Goal: Task Accomplishment & Management: Complete application form

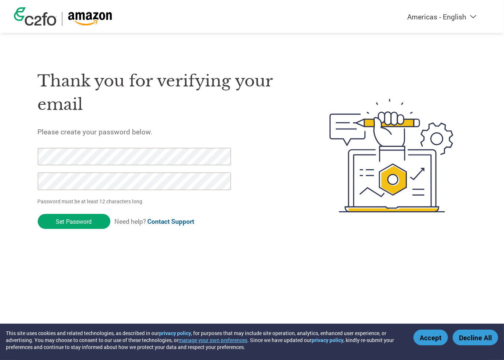
click at [221, 77] on h1 "Thank you for verifying your email" at bounding box center [166, 92] width 257 height 47
click at [38, 214] on input "Set Password" at bounding box center [74, 221] width 73 height 15
click at [118, 142] on div "Thank you for verifying your email Please create your password below. Password …" at bounding box center [166, 156] width 257 height 194
click at [0, 146] on html "This site uses cookies and related technologies, as described in our privacy po…" at bounding box center [252, 141] width 504 height 282
click at [88, 224] on input "Set Password" at bounding box center [74, 221] width 73 height 15
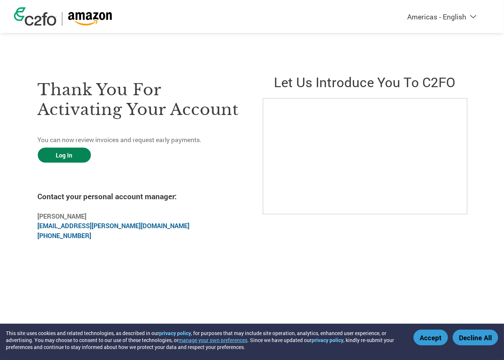
click at [78, 156] on link "Log In" at bounding box center [64, 155] width 53 height 15
